Goal: Find specific page/section

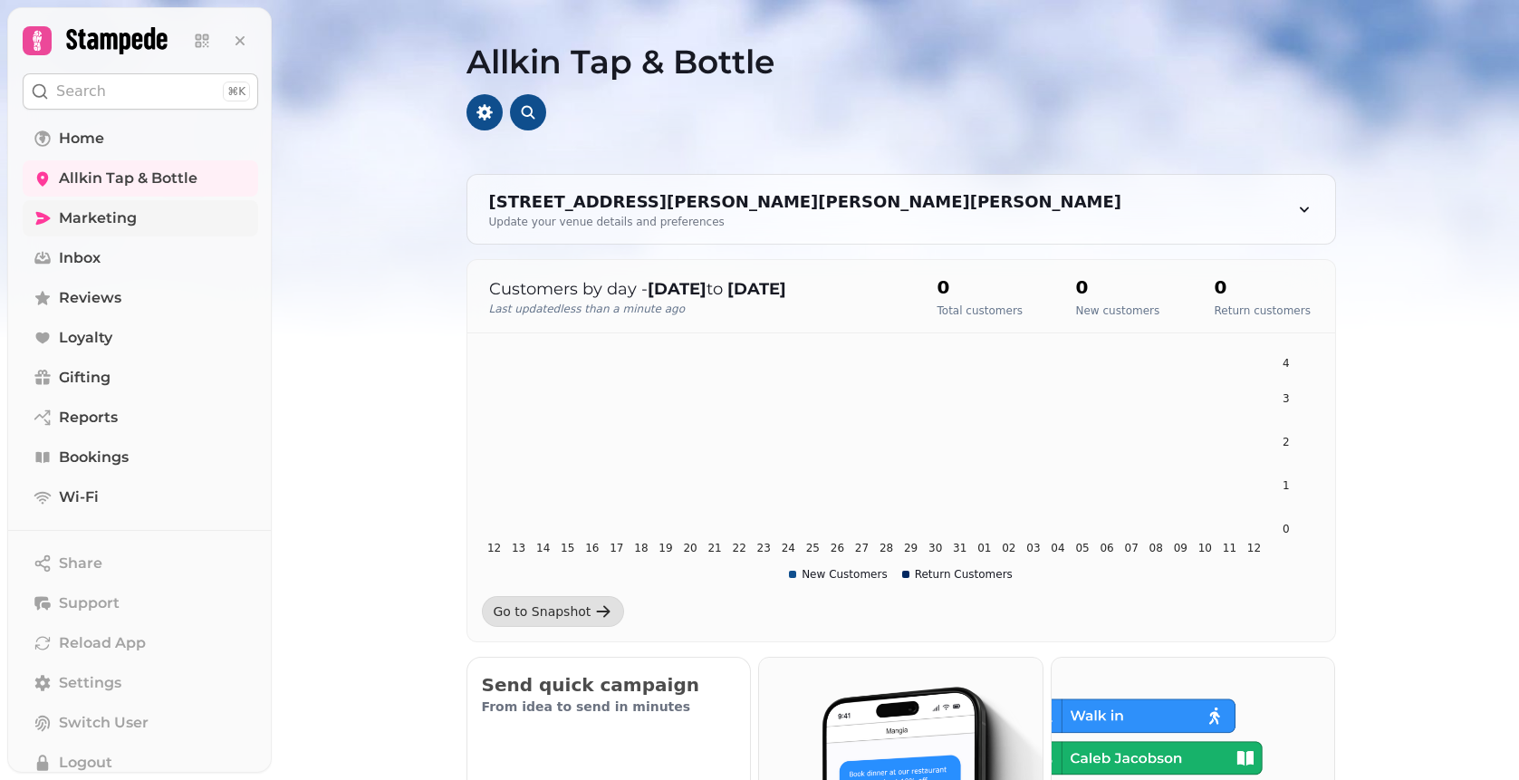
click at [165, 218] on link "Marketing" at bounding box center [141, 218] width 236 height 36
